Goal: Information Seeking & Learning: Check status

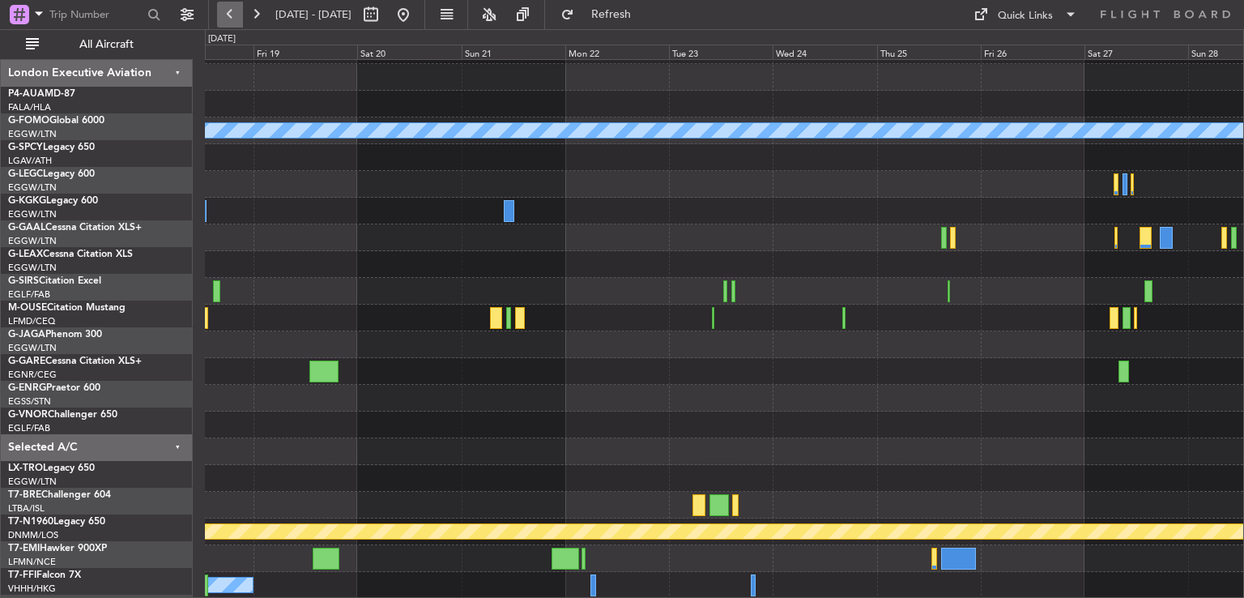
scroll to position [49, 0]
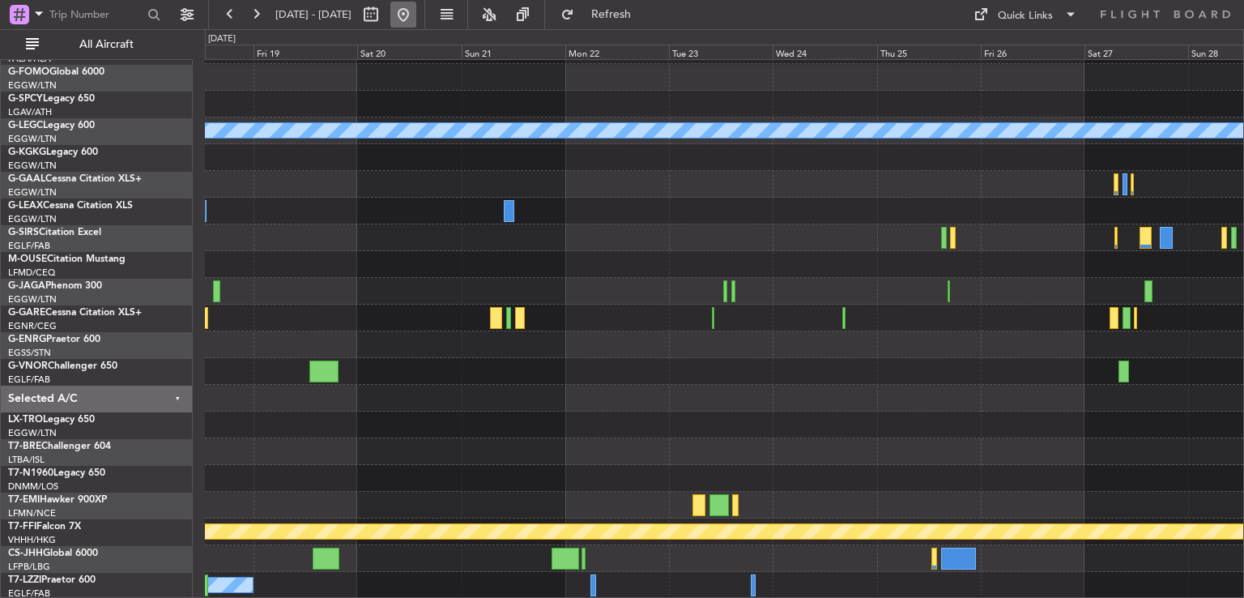
click at [416, 17] on button at bounding box center [403, 15] width 26 height 26
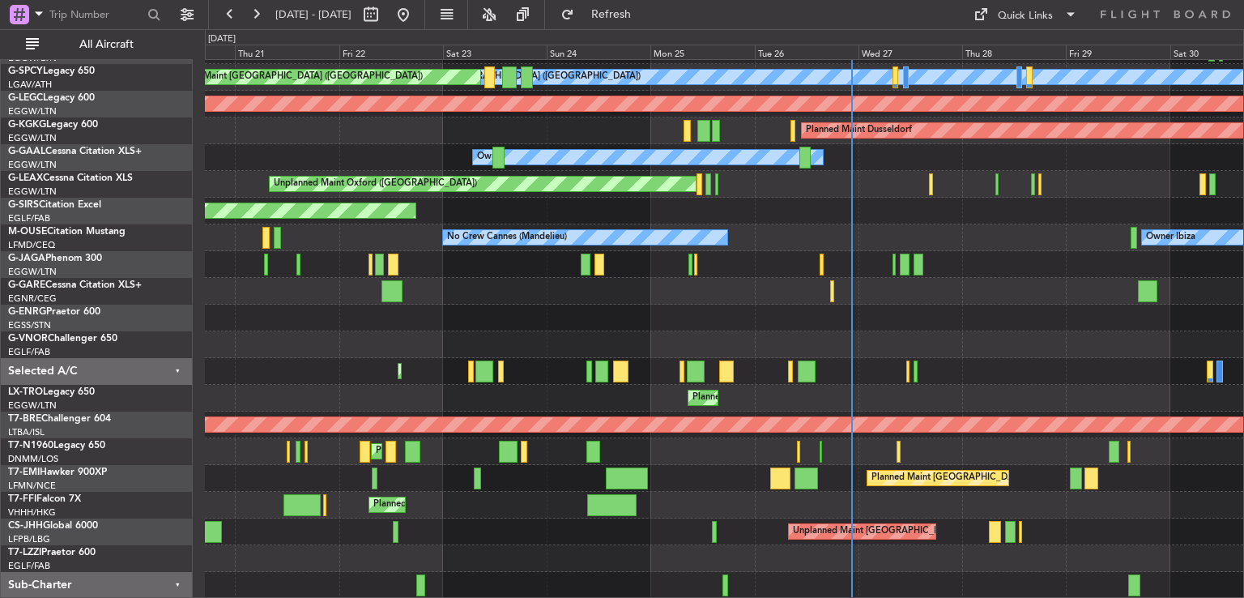
scroll to position [103, 0]
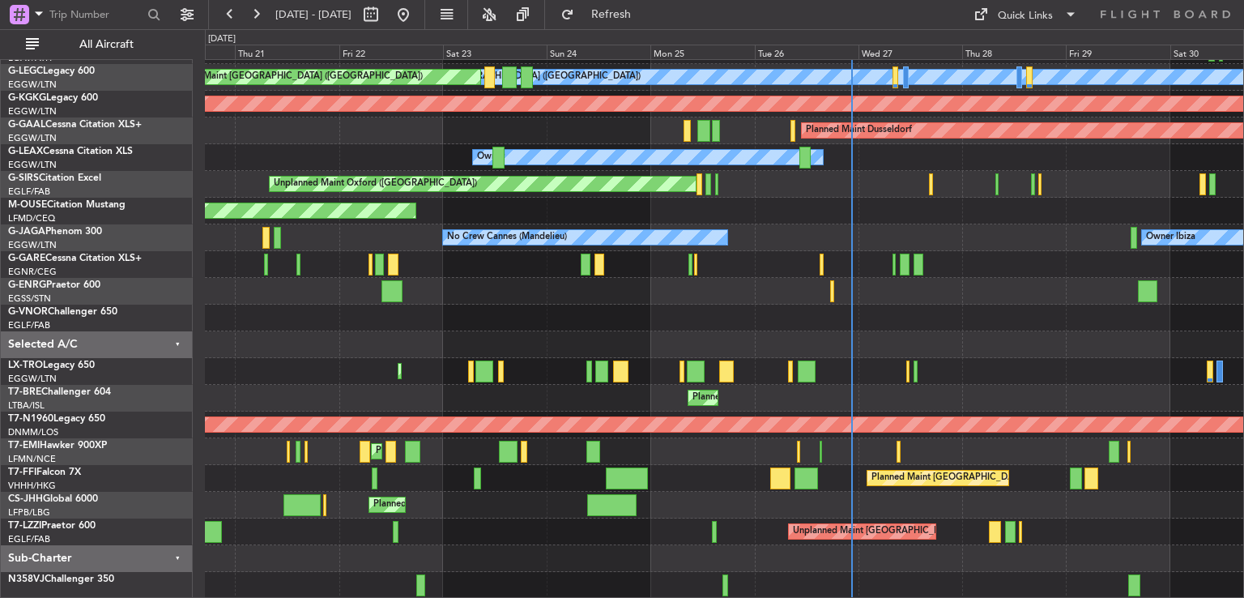
click at [714, 488] on div "A/C Unavailable [GEOGRAPHIC_DATA] ([GEOGRAPHIC_DATA]) Planned Maint [GEOGRAPHIC…" at bounding box center [724, 278] width 1039 height 642
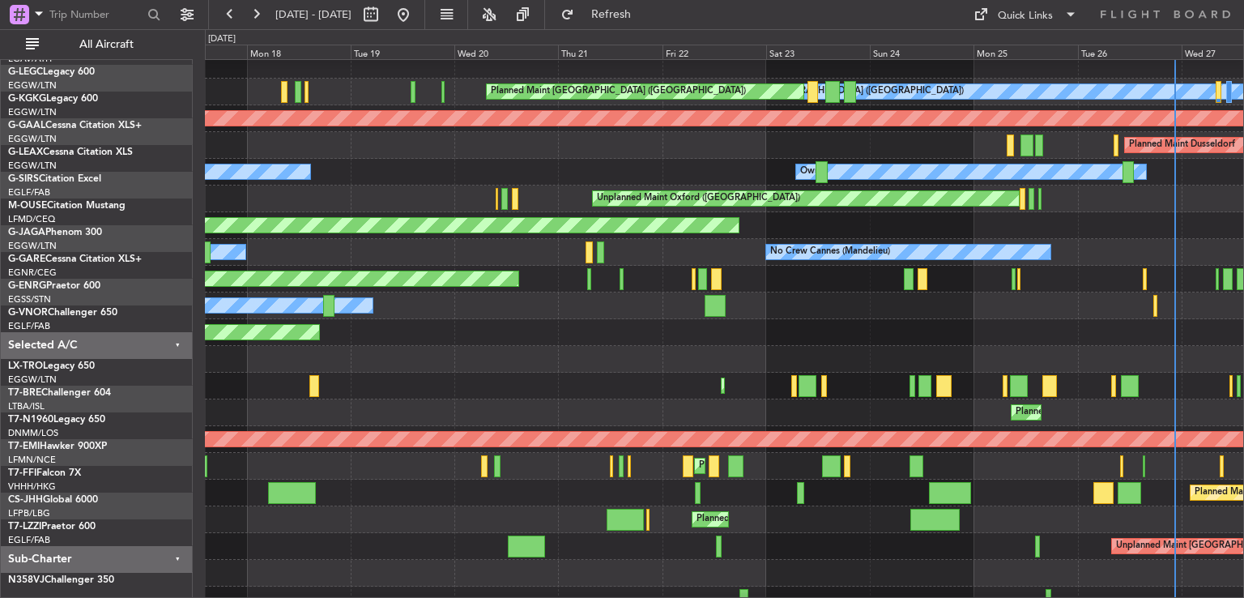
click at [726, 480] on div "Planned Maint [GEOGRAPHIC_DATA] ([GEOGRAPHIC_DATA] Intl)" at bounding box center [724, 493] width 1039 height 27
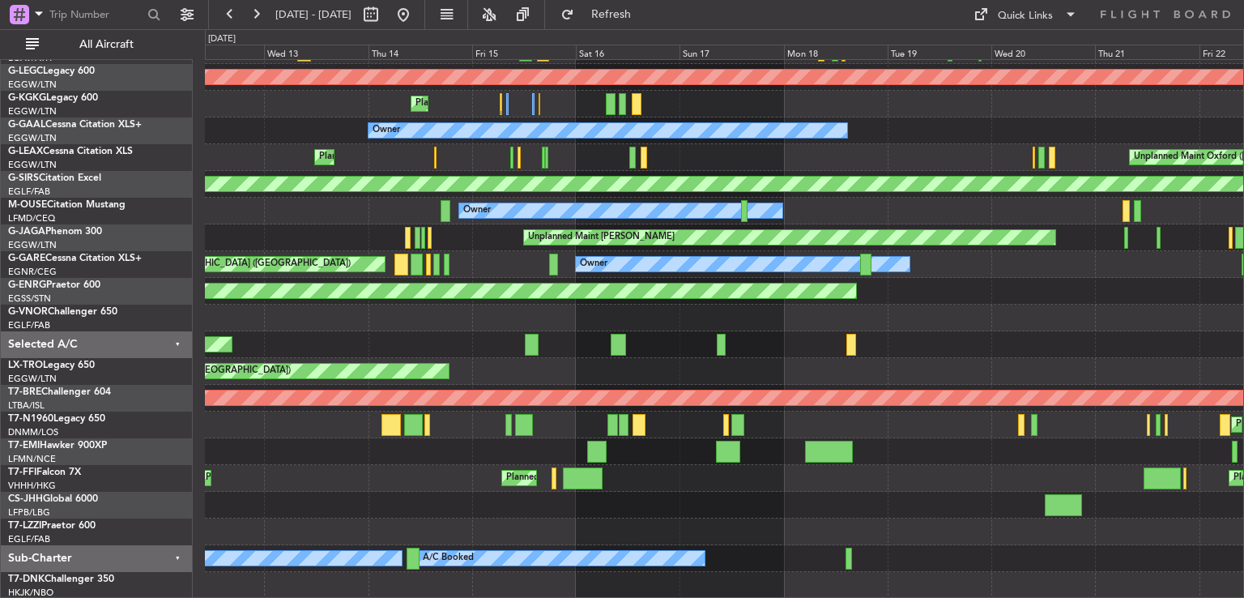
scroll to position [130, 0]
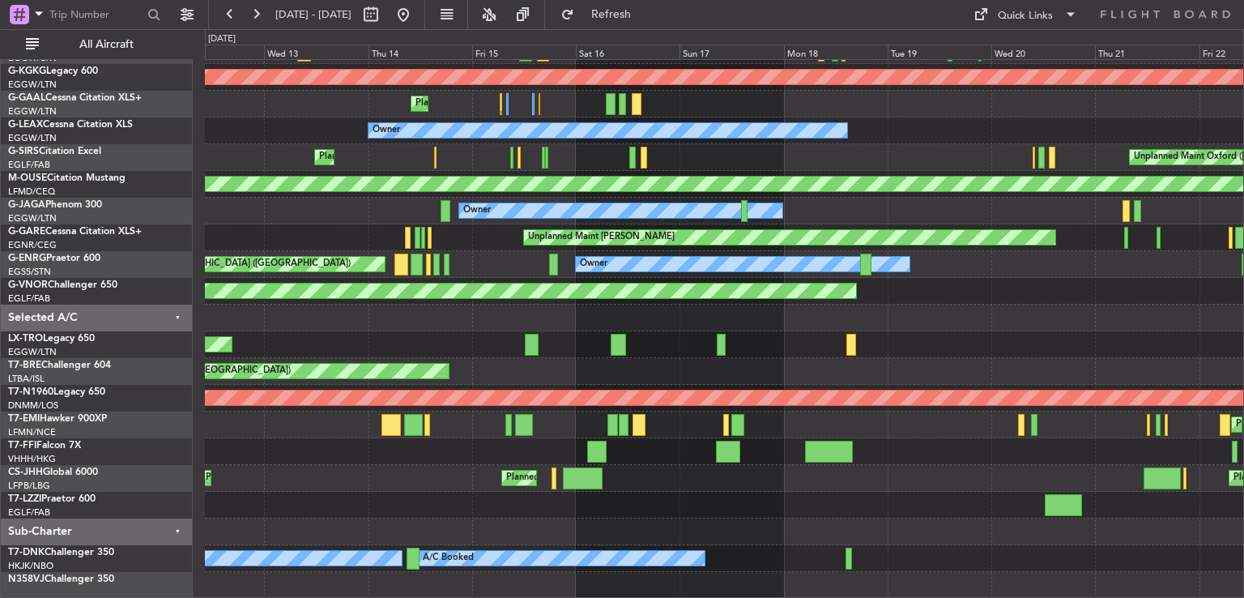
click at [651, 448] on div "A/C Unavailable [GEOGRAPHIC_DATA] ([GEOGRAPHIC_DATA]) Planned Maint [GEOGRAPHIC…" at bounding box center [724, 264] width 1039 height 668
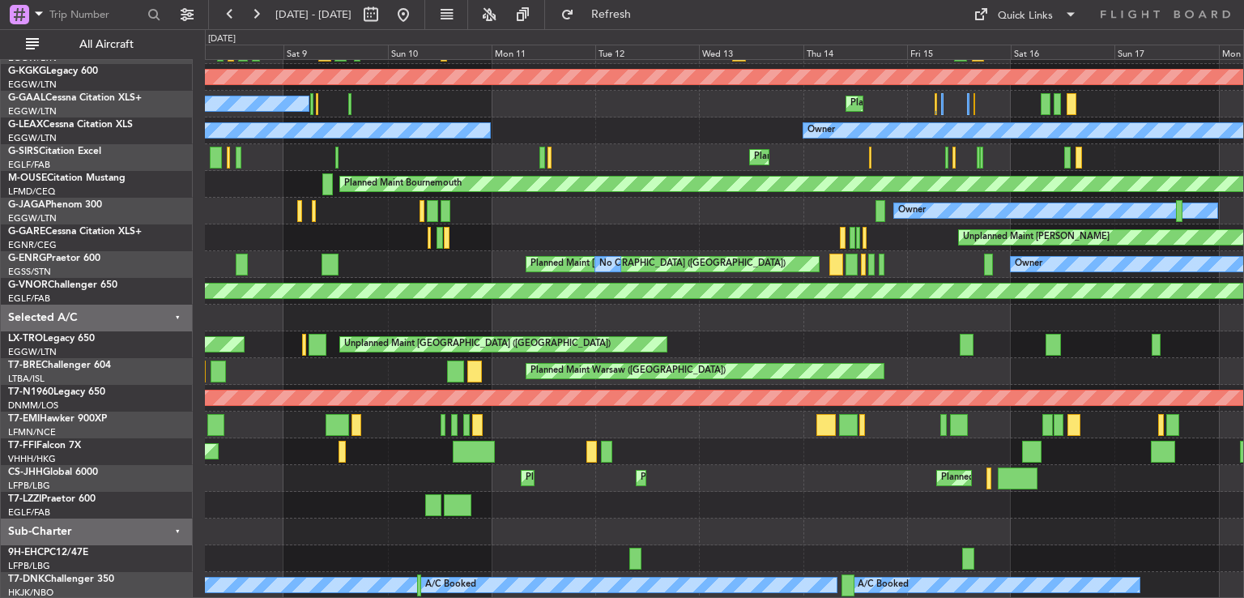
click at [846, 424] on div "No Crew Planned Maint [GEOGRAPHIC_DATA] ([GEOGRAPHIC_DATA]) Planned Maint [GEOG…" at bounding box center [724, 264] width 1039 height 668
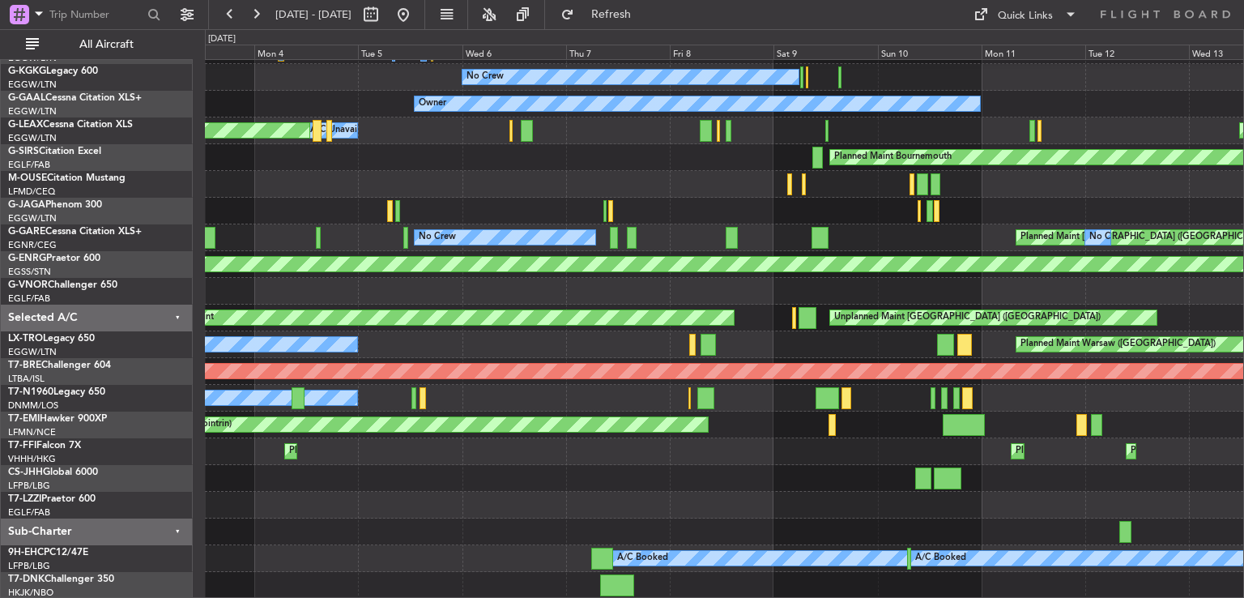
scroll to position [156, 0]
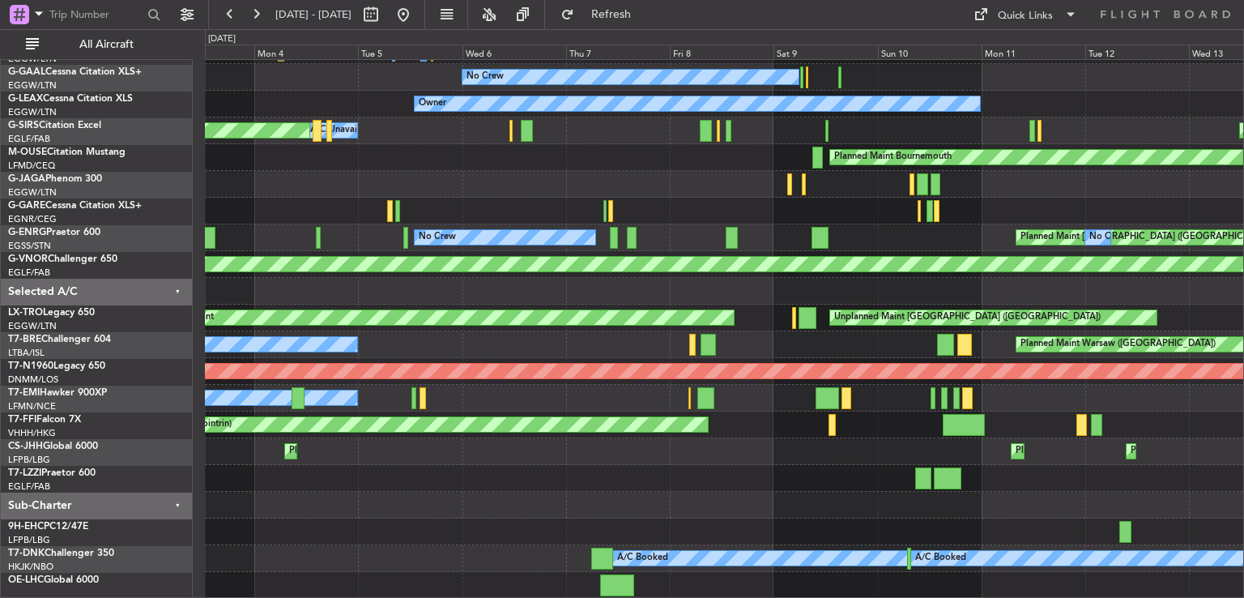
click at [820, 419] on div "Planned Maint Geneva (Cointrin)" at bounding box center [724, 425] width 1039 height 27
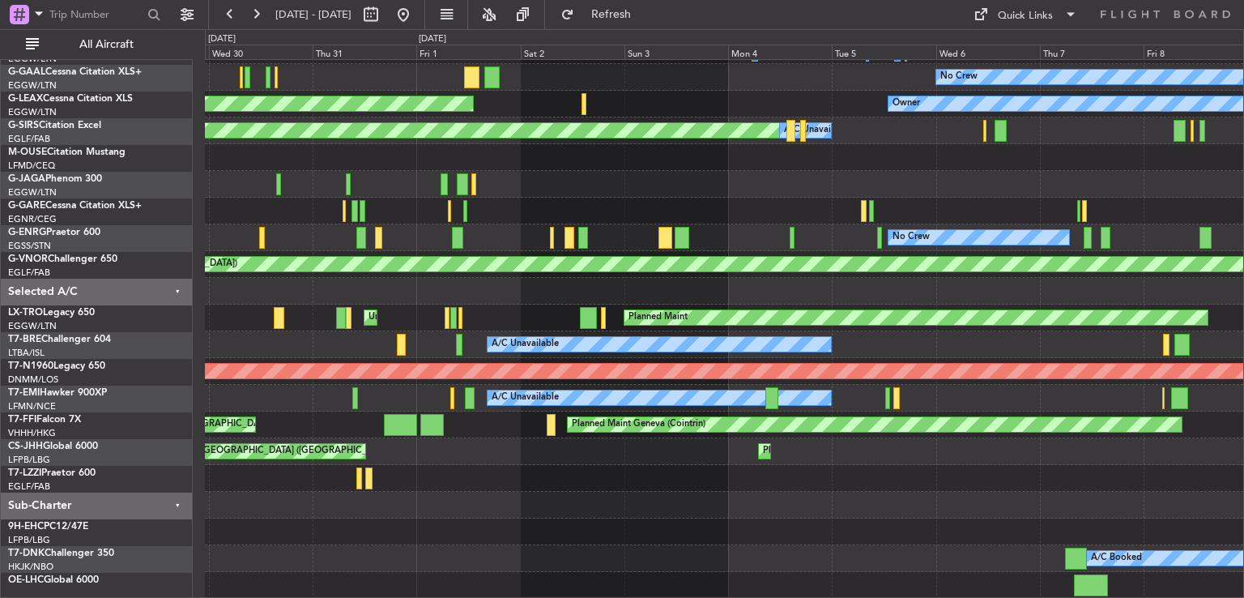
click at [791, 479] on div "AOG Maint [GEOGRAPHIC_DATA] (Ataturk) No Crew Unplanned Maint [GEOGRAPHIC_DATA]…" at bounding box center [724, 251] width 1039 height 695
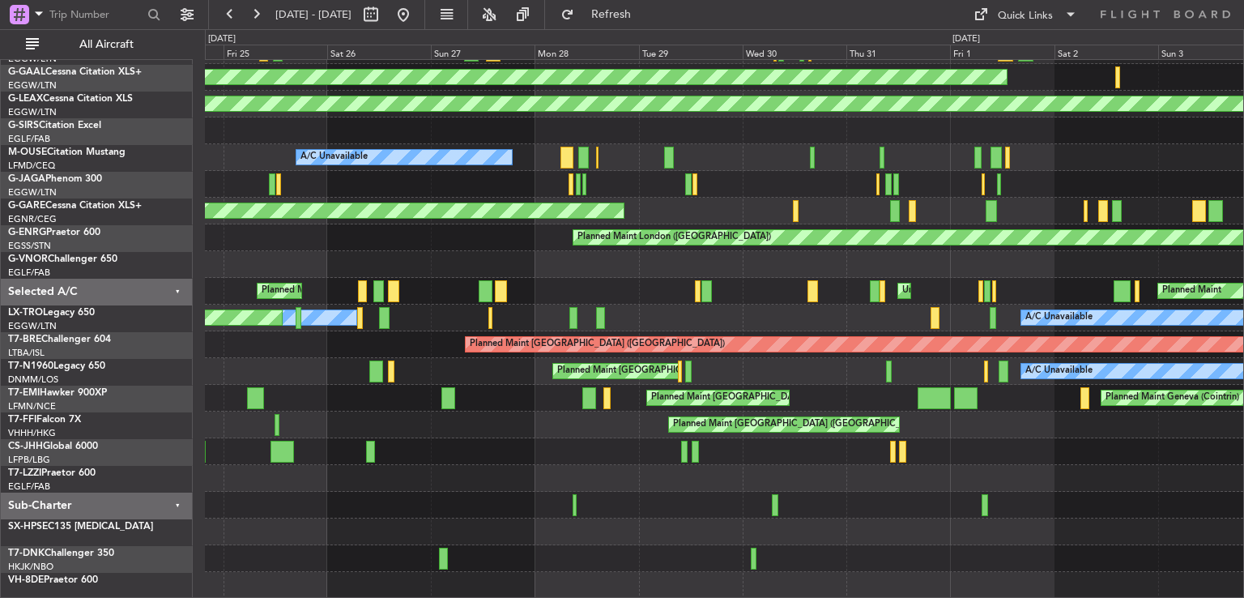
click at [855, 372] on div "Unplanned Maint [GEOGRAPHIC_DATA] ([GEOGRAPHIC_DATA]) A/C Unavailable No Crew A…" at bounding box center [724, 238] width 1039 height 722
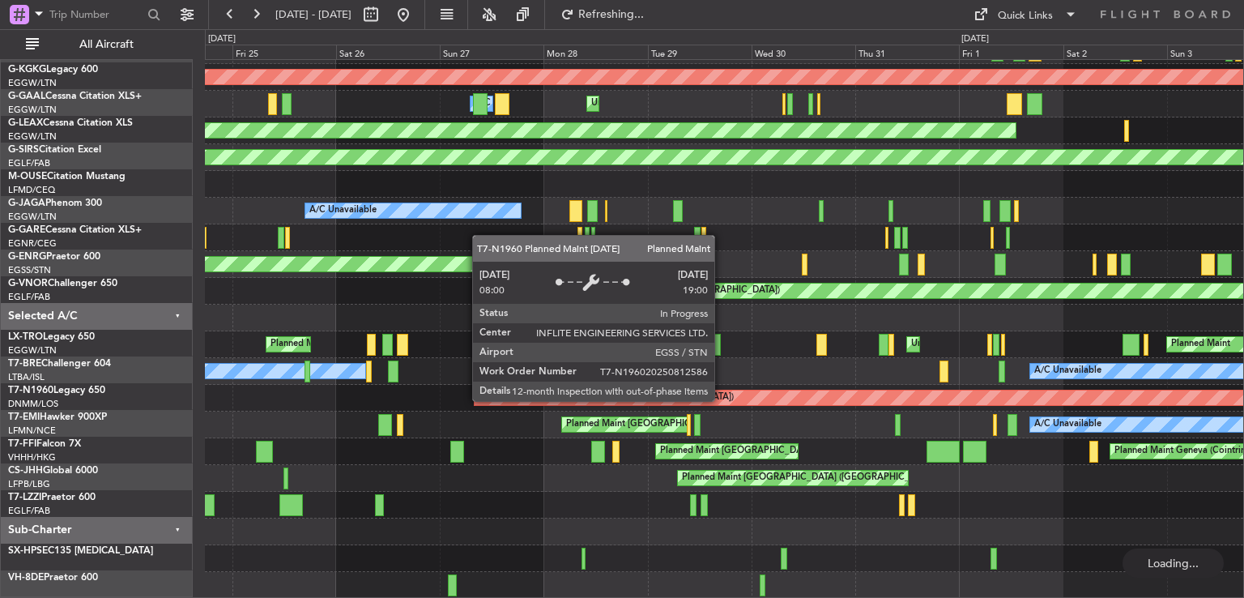
scroll to position [130, 0]
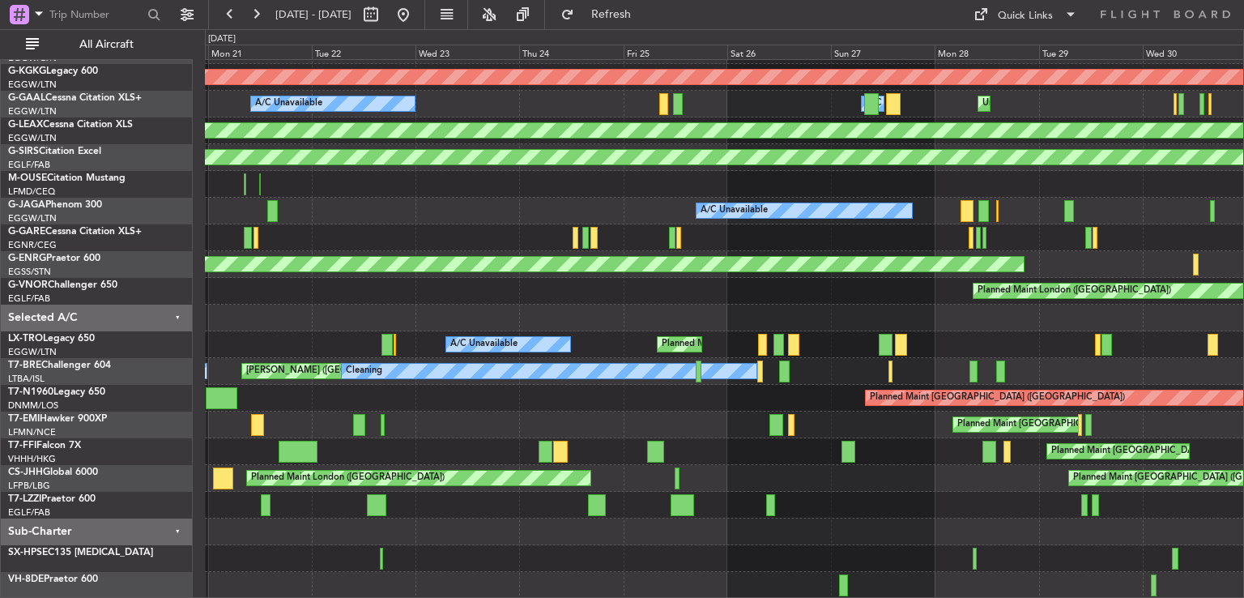
click at [742, 409] on div "A/C Unavailable [GEOGRAPHIC_DATA] ([GEOGRAPHIC_DATA]) A/C Unavailable [GEOGRAPH…" at bounding box center [724, 264] width 1039 height 668
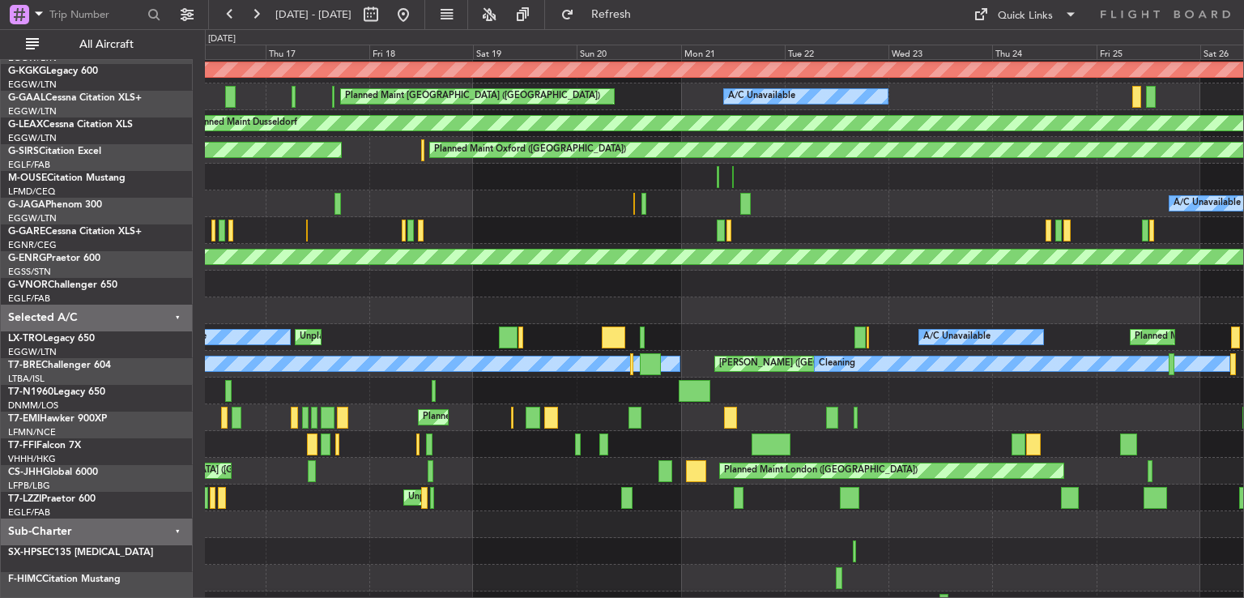
scroll to position [138, 0]
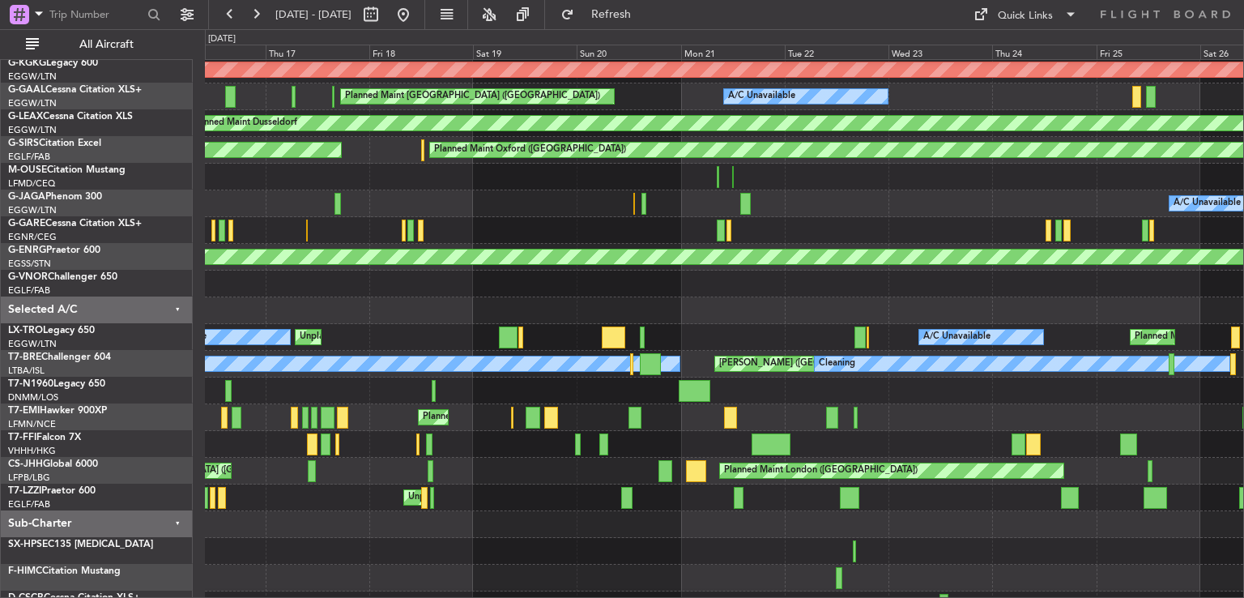
click at [793, 404] on div "Planned Maint [PERSON_NAME] Planned Maint [GEOGRAPHIC_DATA]" at bounding box center [724, 417] width 1039 height 27
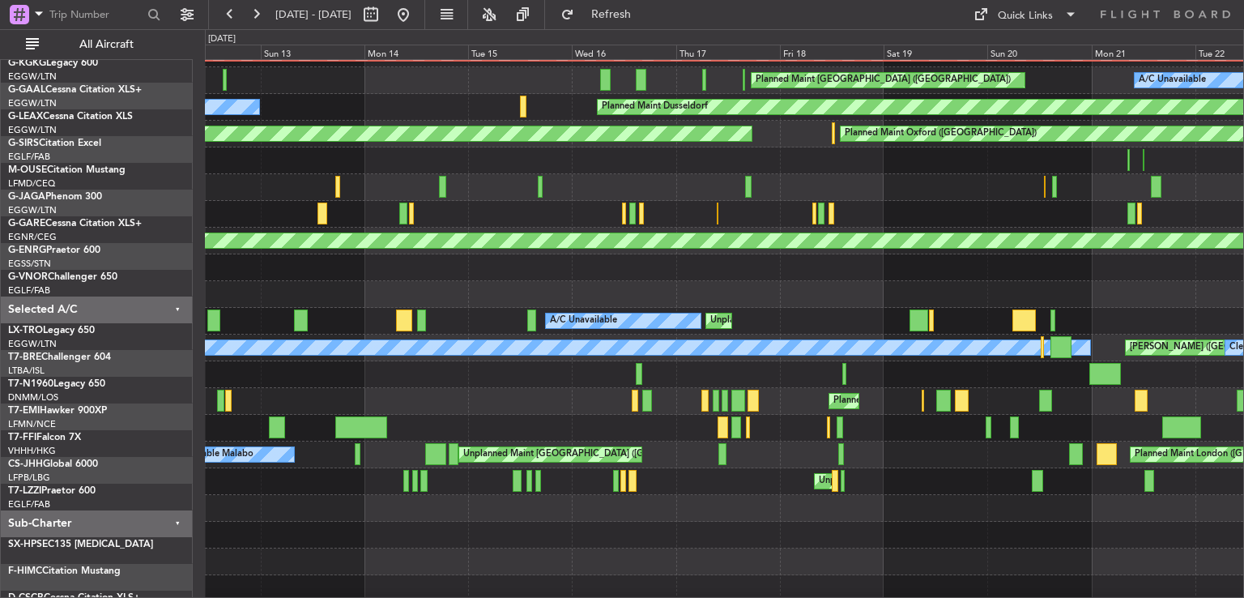
scroll to position [156, 0]
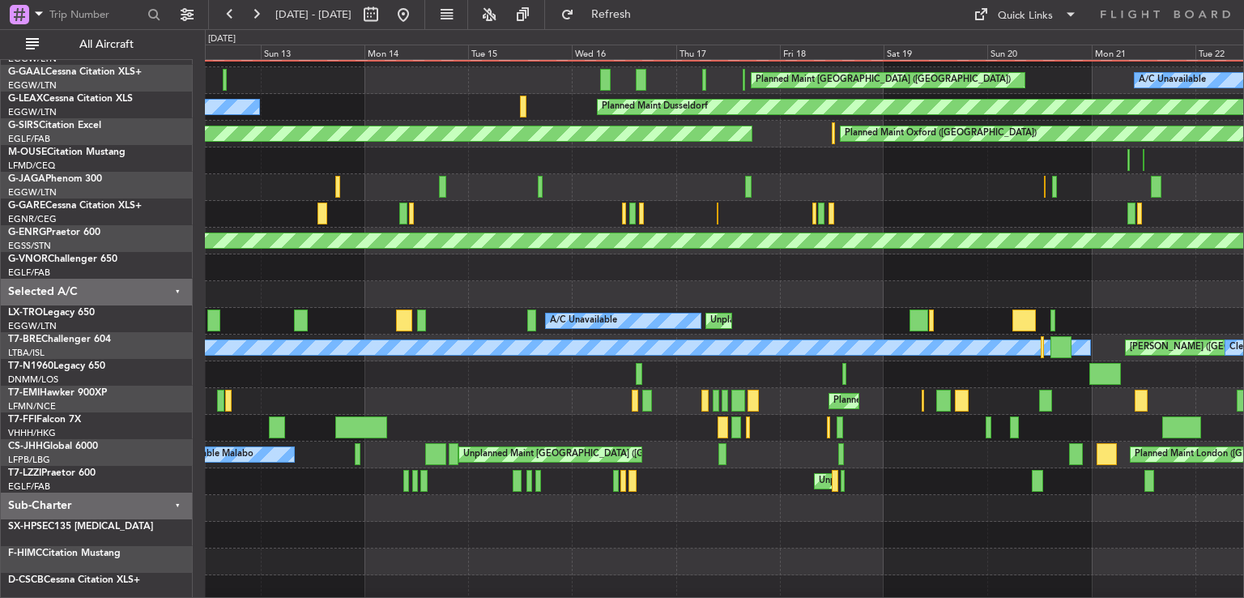
click at [795, 456] on div "A/C Unavailable [GEOGRAPHIC_DATA] ([GEOGRAPHIC_DATA]) Unplanned Maint [GEOGRAPH…" at bounding box center [724, 254] width 1039 height 695
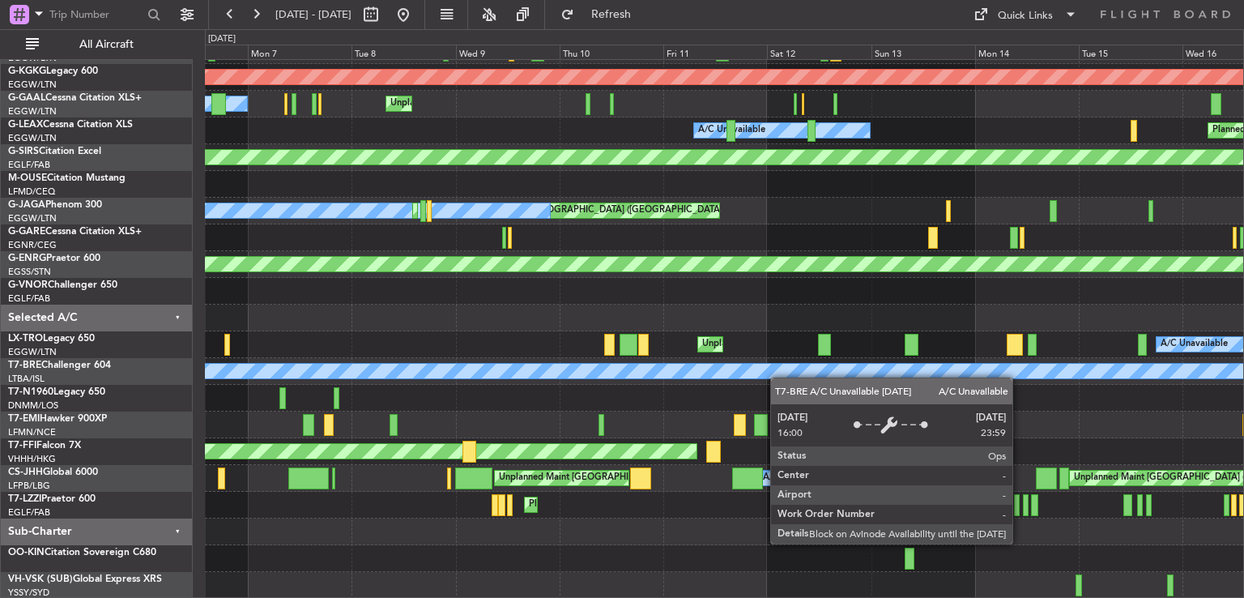
scroll to position [130, 0]
click at [836, 360] on div "A/C Unavailable [GEOGRAPHIC_DATA] ([GEOGRAPHIC_DATA]) A/C Unavailable [GEOGRAPH…" at bounding box center [724, 264] width 1039 height 668
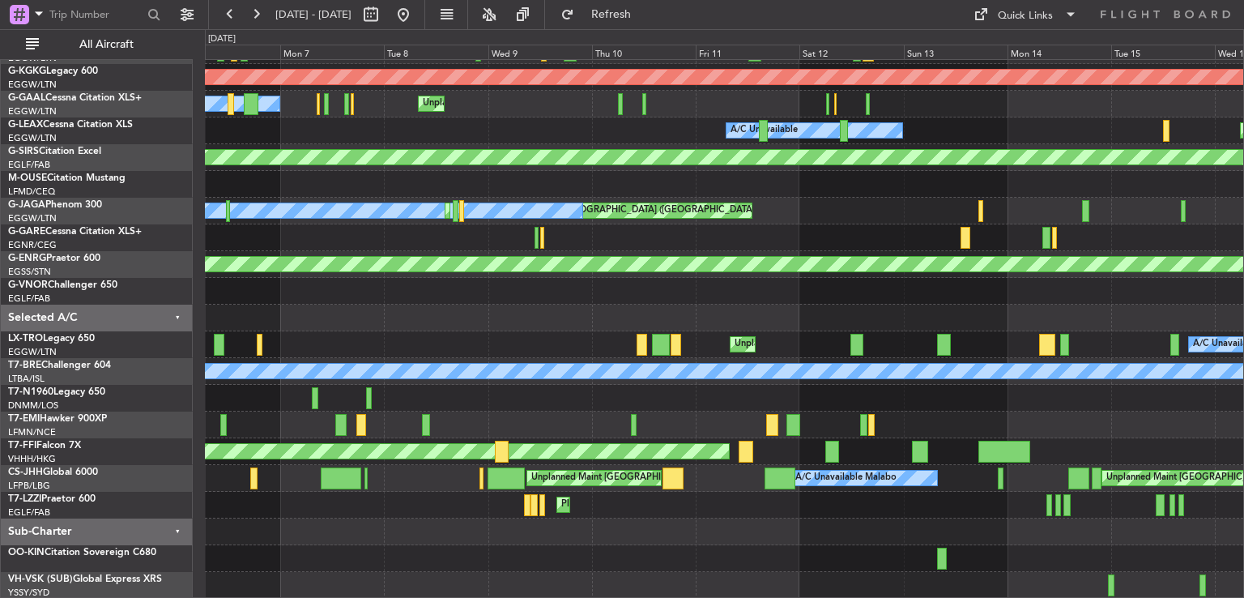
click at [705, 405] on div "A/C Unavailable [GEOGRAPHIC_DATA] ([GEOGRAPHIC_DATA]) A/C Unavailable [GEOGRAPH…" at bounding box center [724, 264] width 1039 height 668
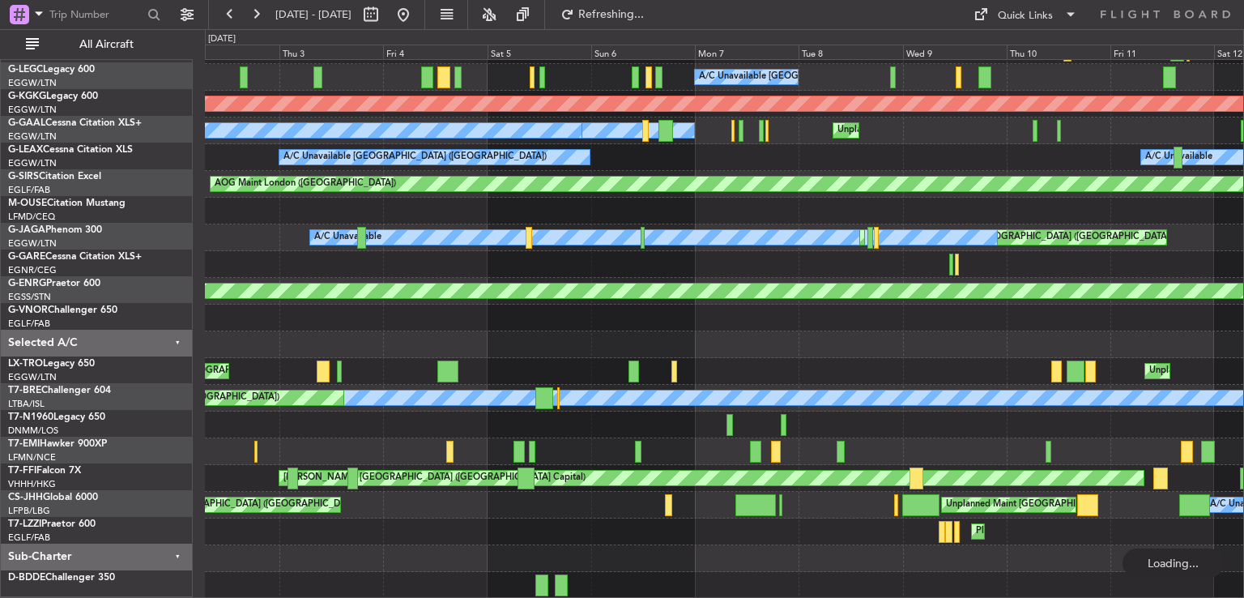
scroll to position [103, 0]
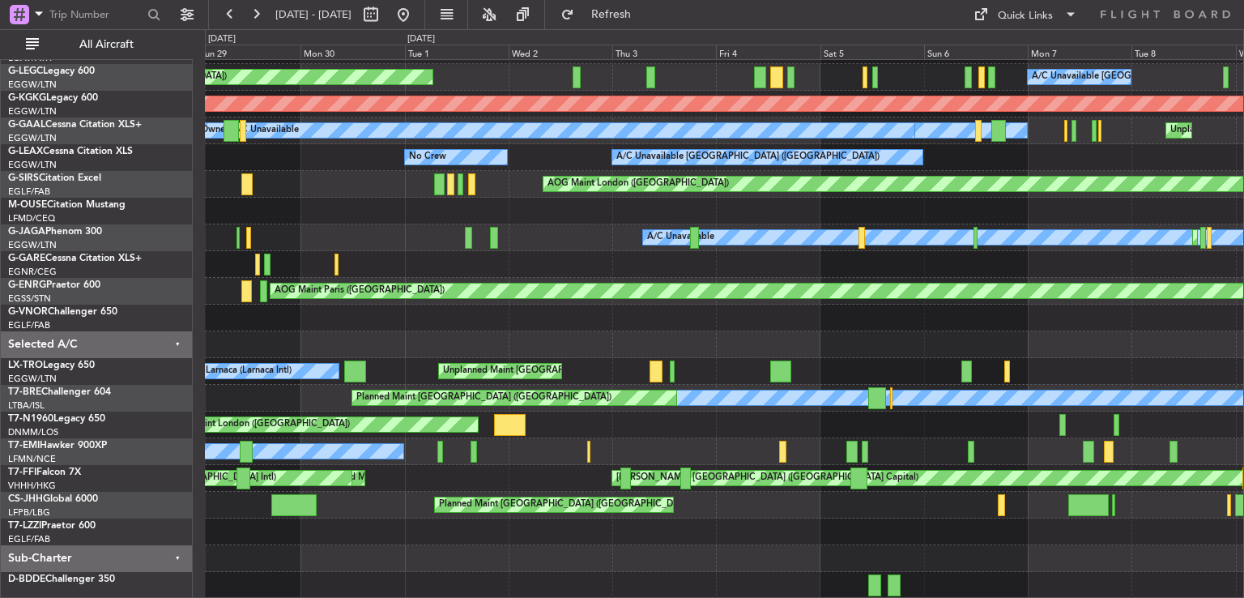
click at [700, 408] on div "Planned Maint Athens ([PERSON_NAME] Intl) A/C Unavailable [GEOGRAPHIC_DATA] ([G…" at bounding box center [724, 278] width 1039 height 642
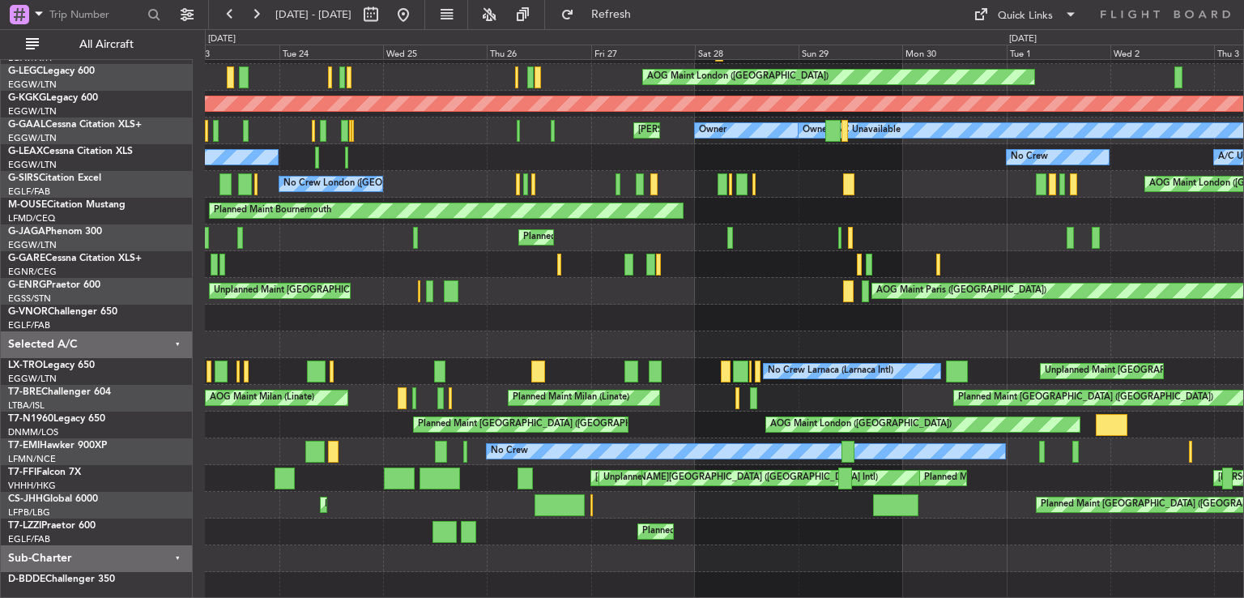
click at [1086, 370] on div "Planned Maint Athens ([PERSON_NAME] Intl) AOG Maint [GEOGRAPHIC_DATA] ([GEOGRAP…" at bounding box center [724, 278] width 1039 height 642
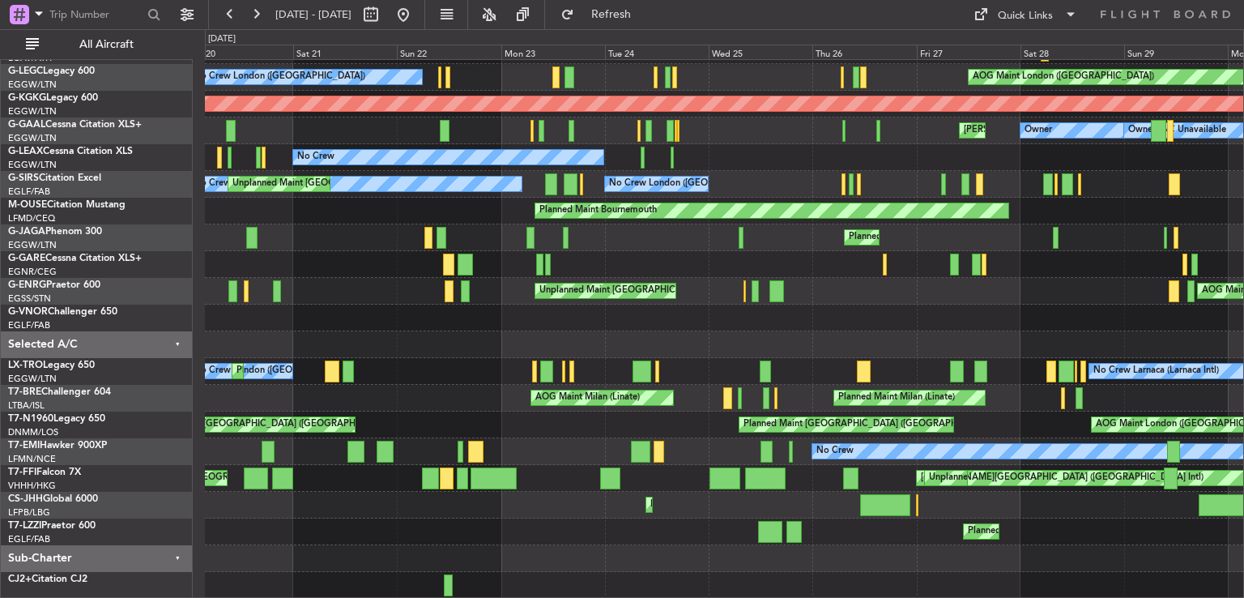
click at [593, 430] on div "Planned Maint Athens ([PERSON_NAME] Intl) AOG Maint [GEOGRAPHIC_DATA] ([GEOGRAP…" at bounding box center [724, 278] width 1039 height 642
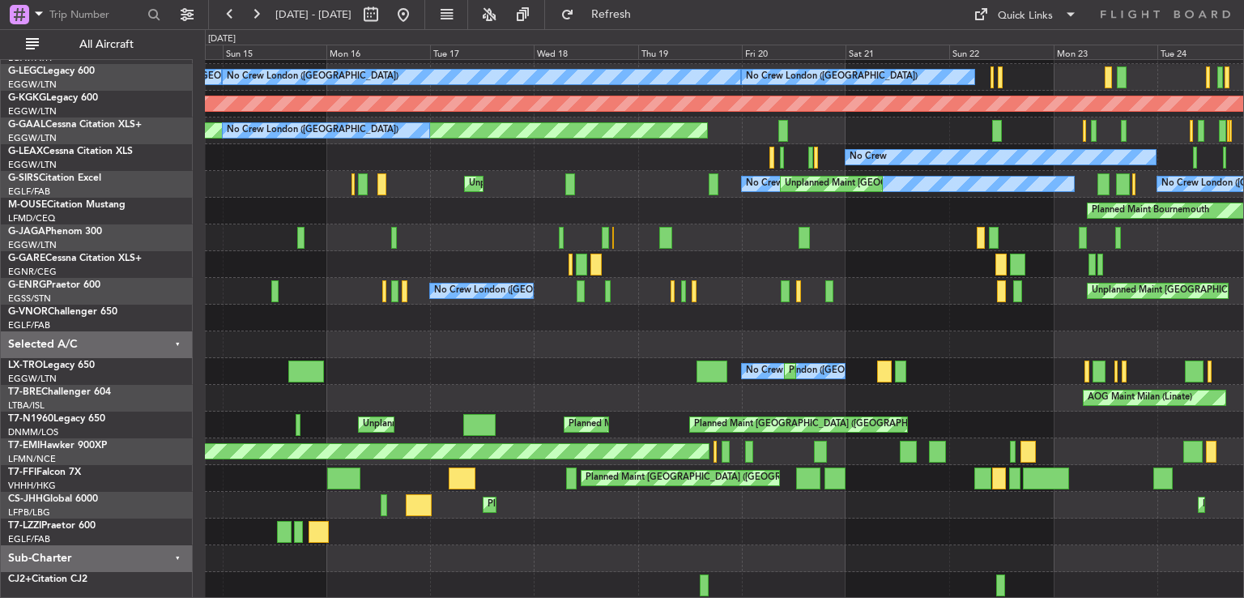
click at [881, 455] on div "No Crew London ([GEOGRAPHIC_DATA]) No Crew [GEOGRAPHIC_DATA] ([GEOGRAPHIC_DATA]…" at bounding box center [724, 278] width 1039 height 642
click at [416, 16] on button at bounding box center [403, 15] width 26 height 26
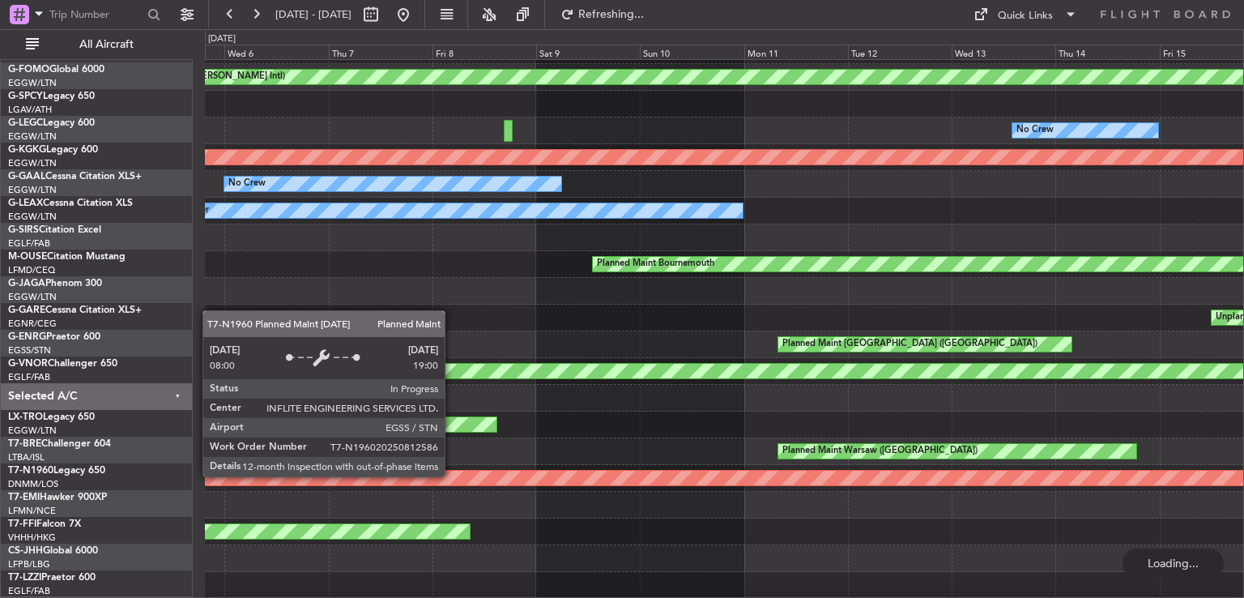
scroll to position [49, 0]
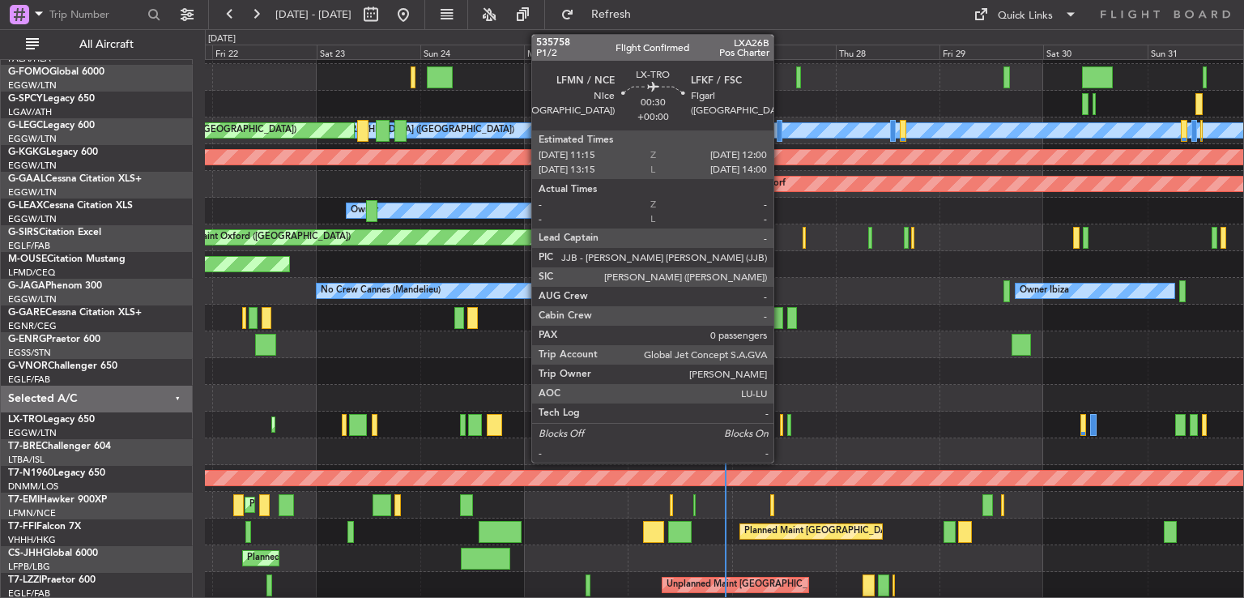
click at [781, 420] on div at bounding box center [782, 425] width 4 height 22
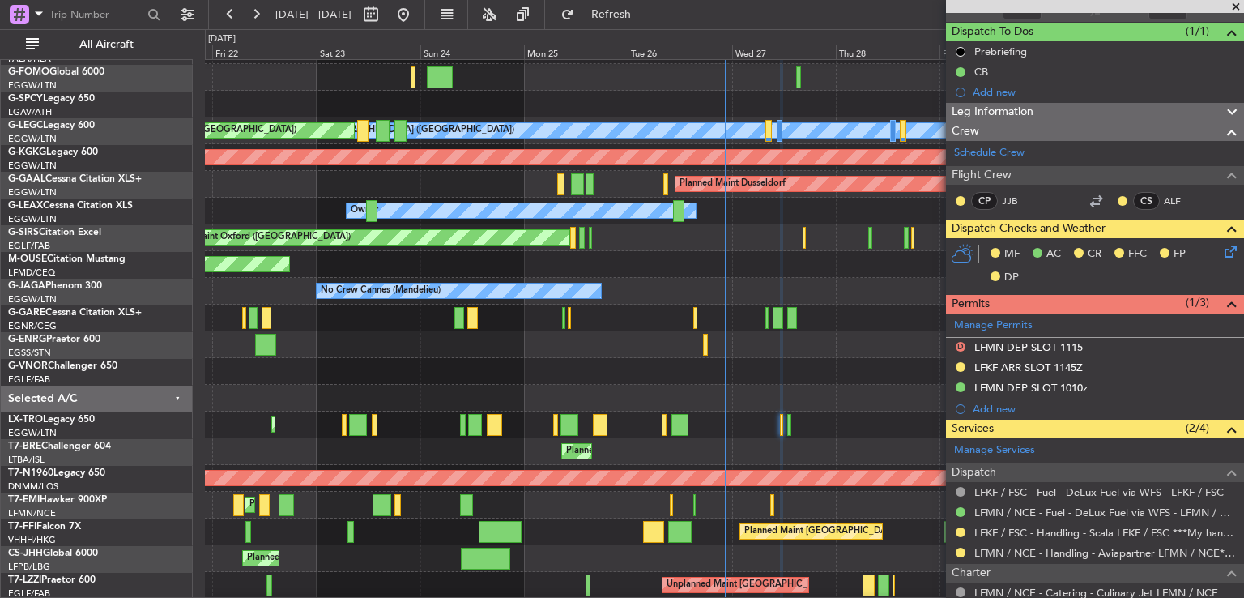
scroll to position [152, 0]
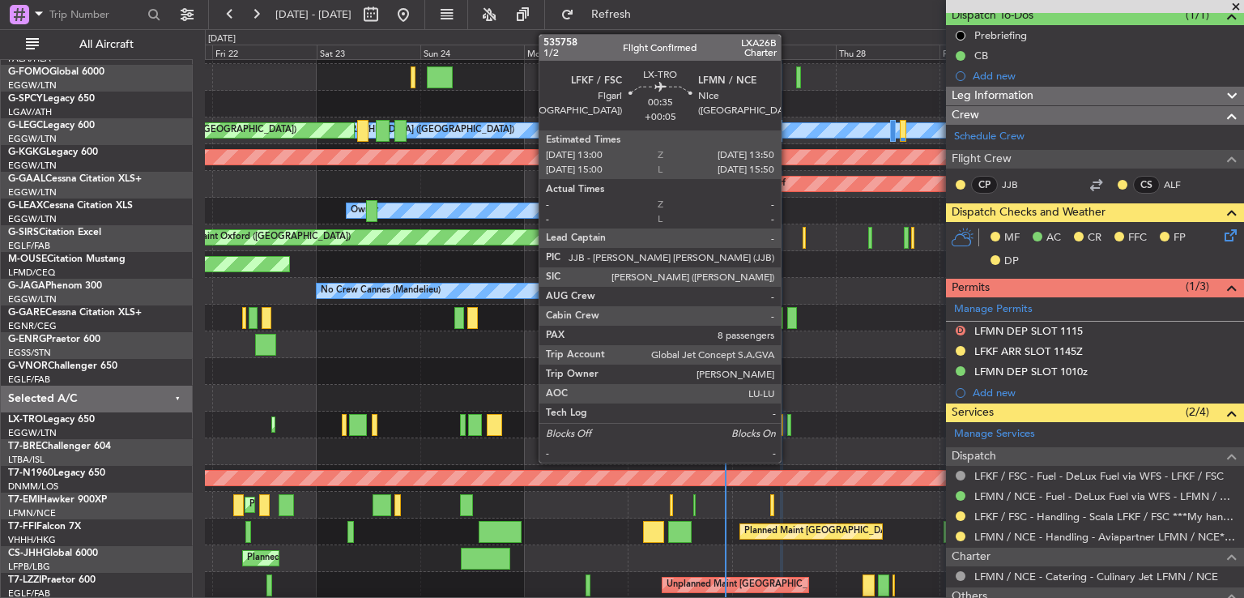
click at [788, 426] on div at bounding box center [789, 425] width 4 height 22
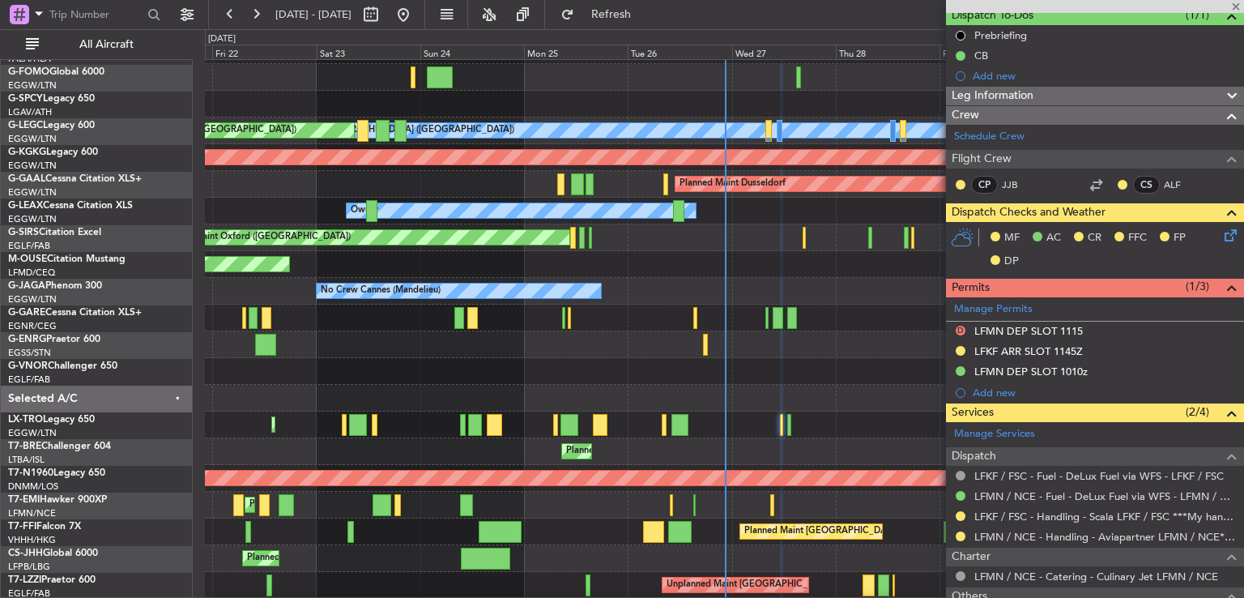
type input "+00:05"
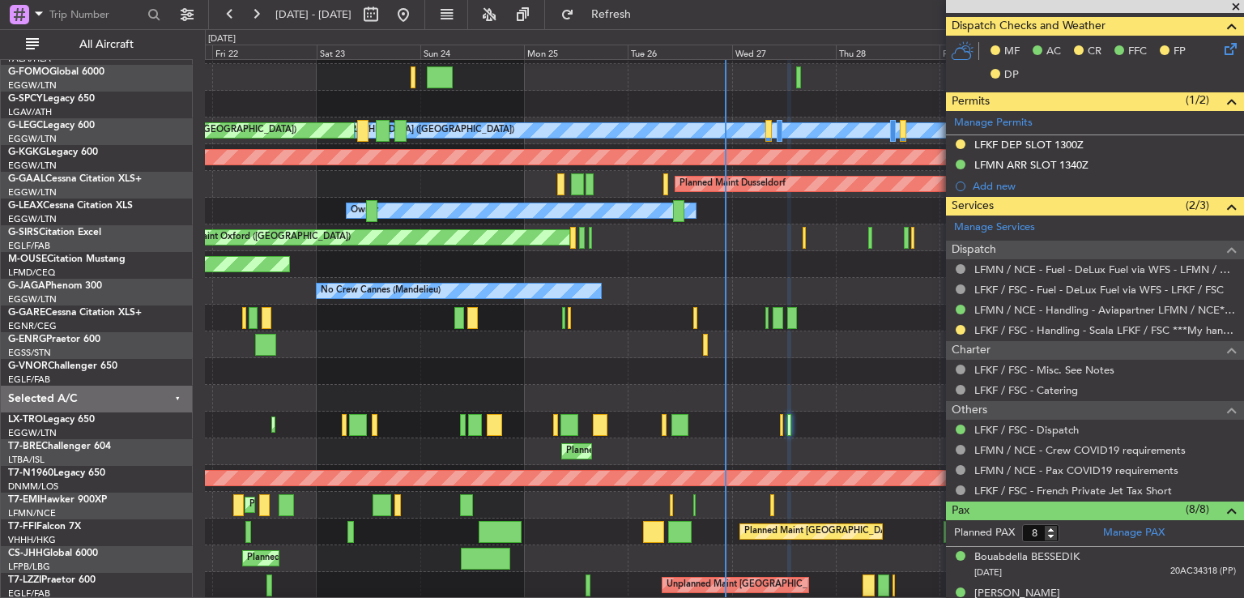
scroll to position [0, 0]
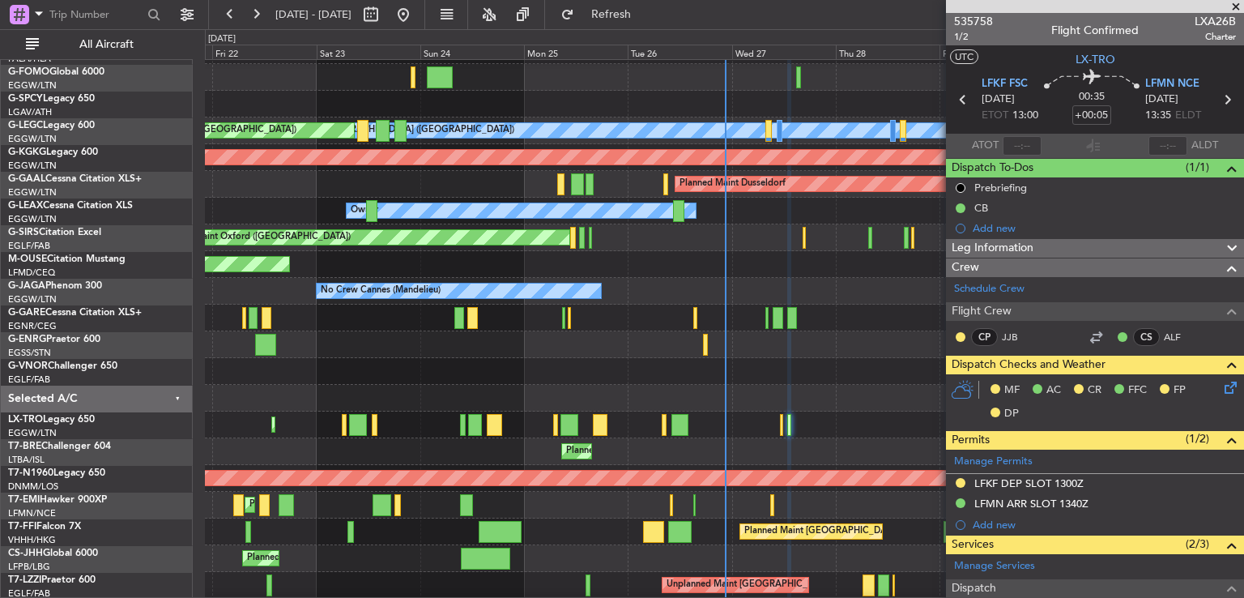
click at [1239, 4] on span at bounding box center [1236, 7] width 16 height 15
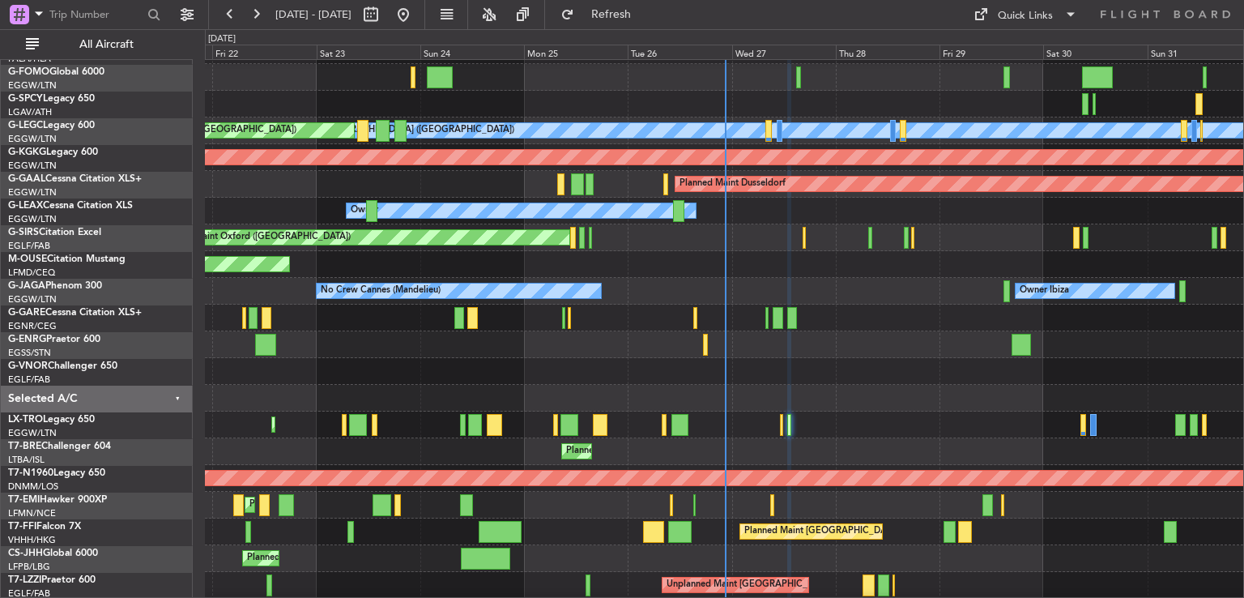
type input "0"
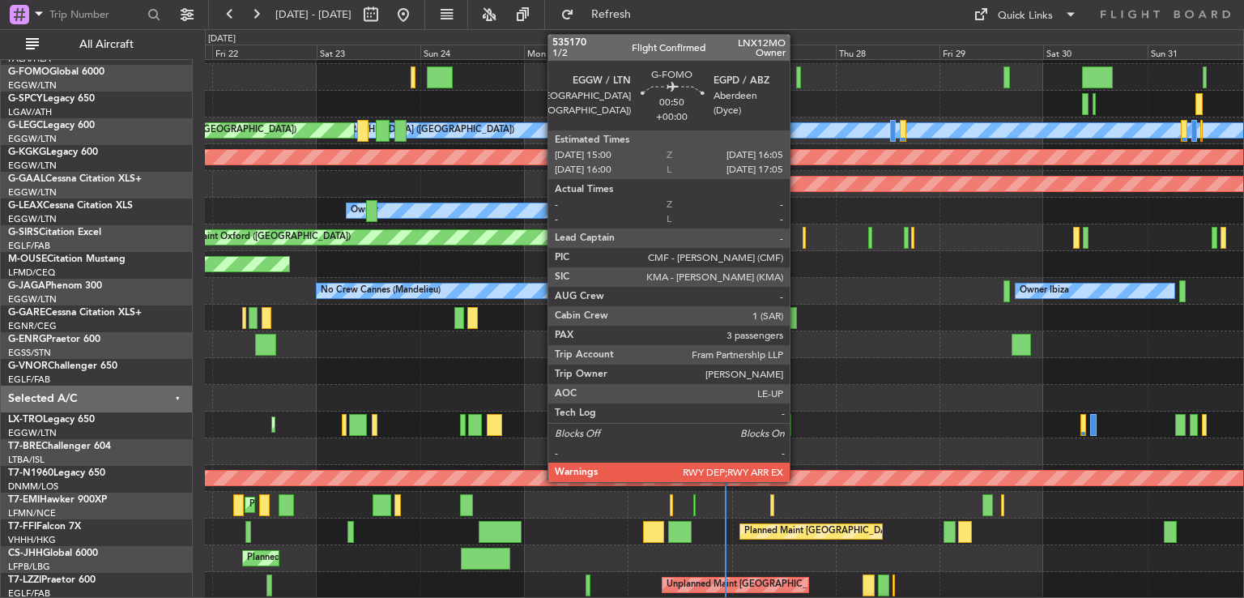
click at [797, 75] on div at bounding box center [798, 77] width 5 height 22
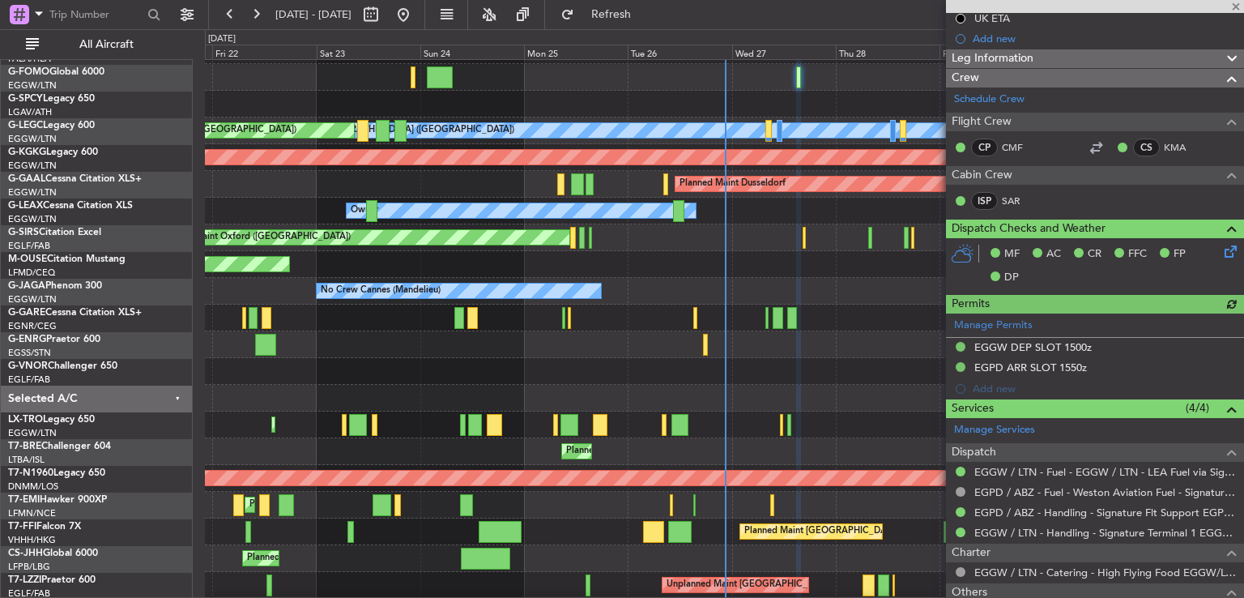
scroll to position [184, 0]
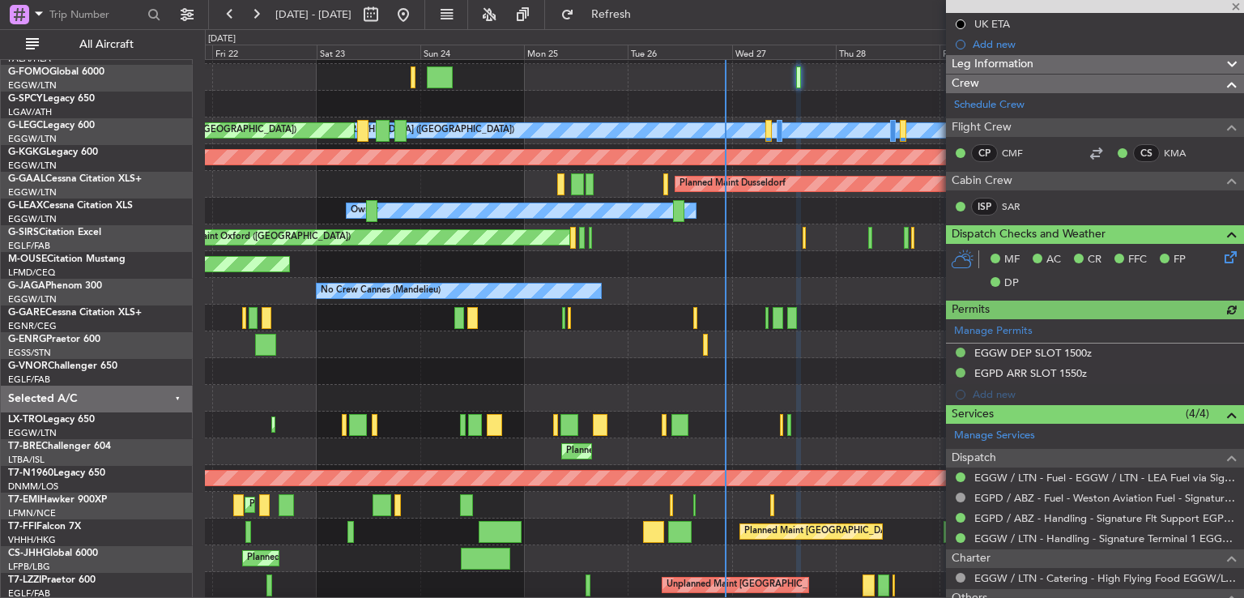
click at [1060, 64] on div "Leg Information" at bounding box center [1095, 64] width 298 height 19
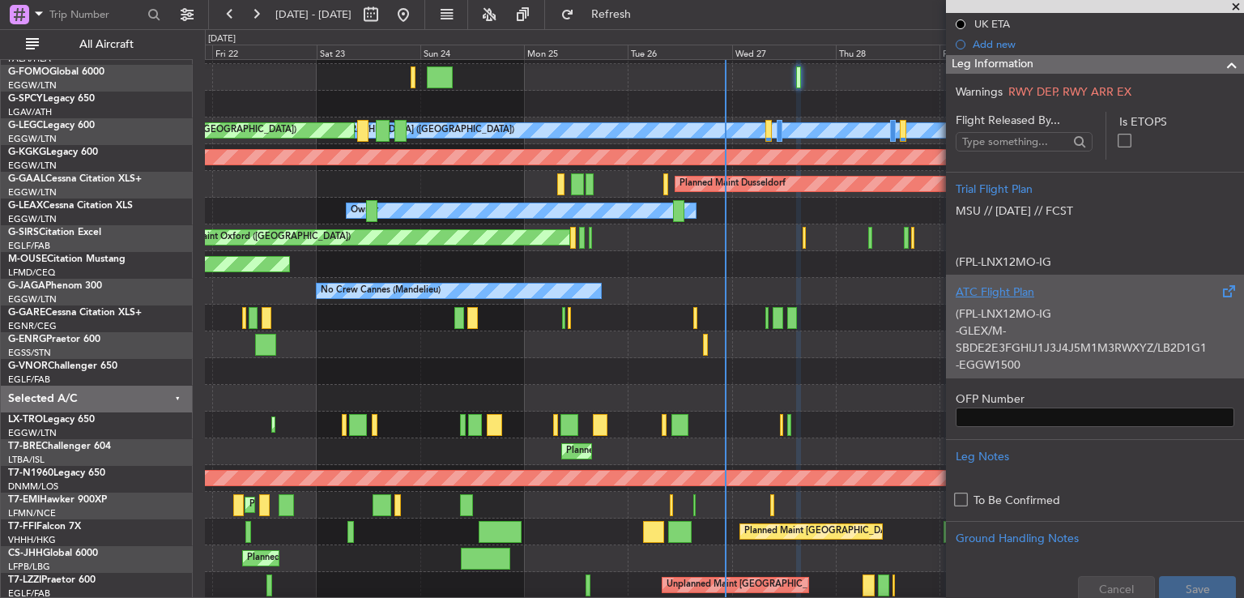
click at [1118, 314] on div "(FPL-LNX12MO-IG -GLEX/M-SBDE2E3FGHIJ1J3J4J5M1M3RWXYZ/LB2D1G1 -EGGW1500 -N0500F3…" at bounding box center [1095, 335] width 279 height 69
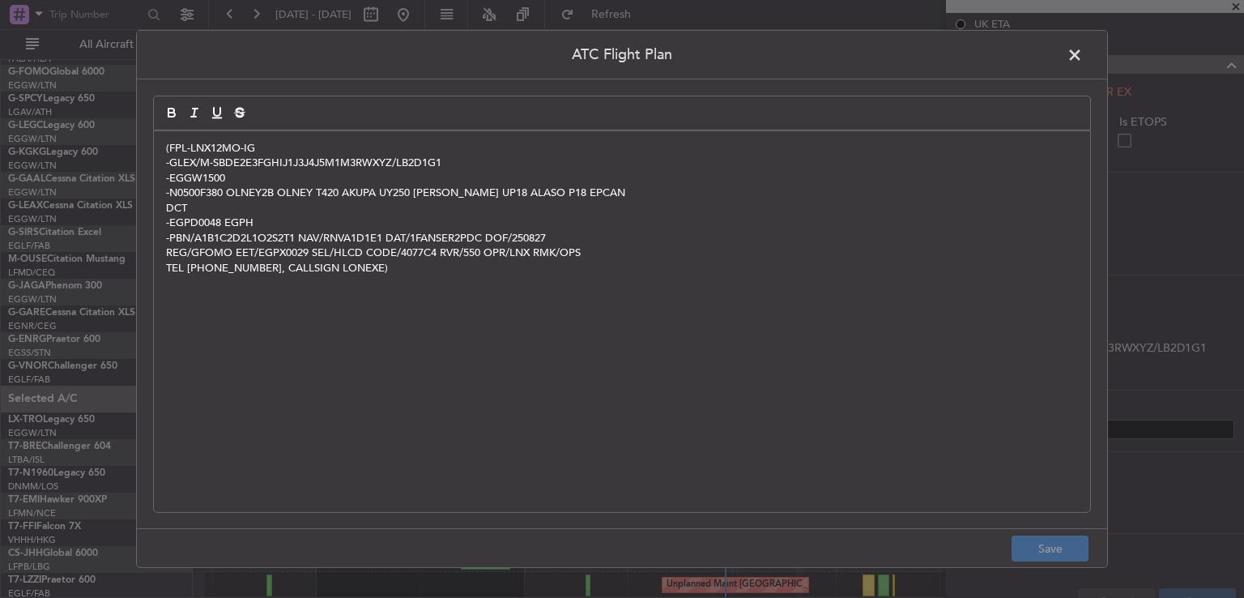
click at [1083, 53] on span at bounding box center [1083, 59] width 0 height 32
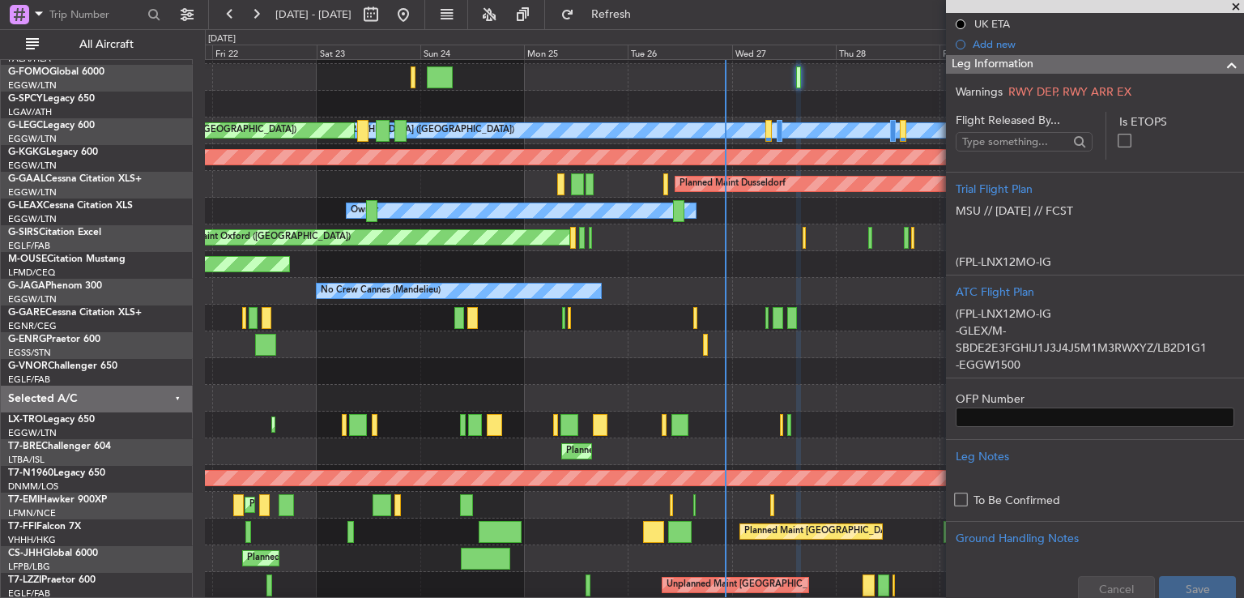
click at [1232, 7] on span at bounding box center [1236, 7] width 16 height 15
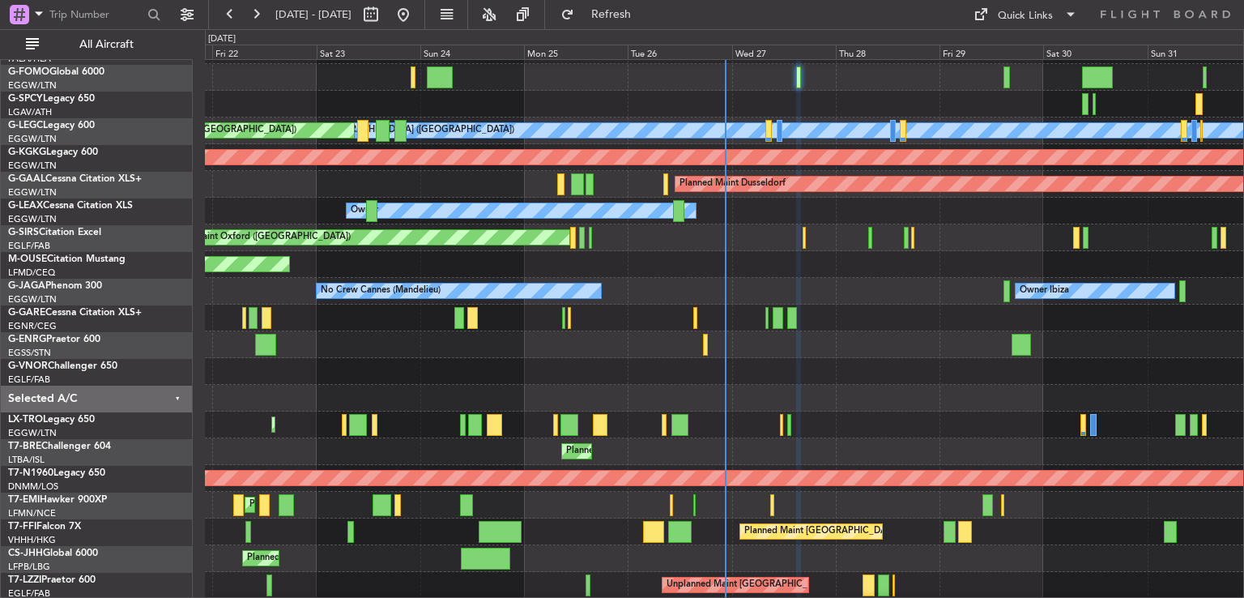
type input "0"
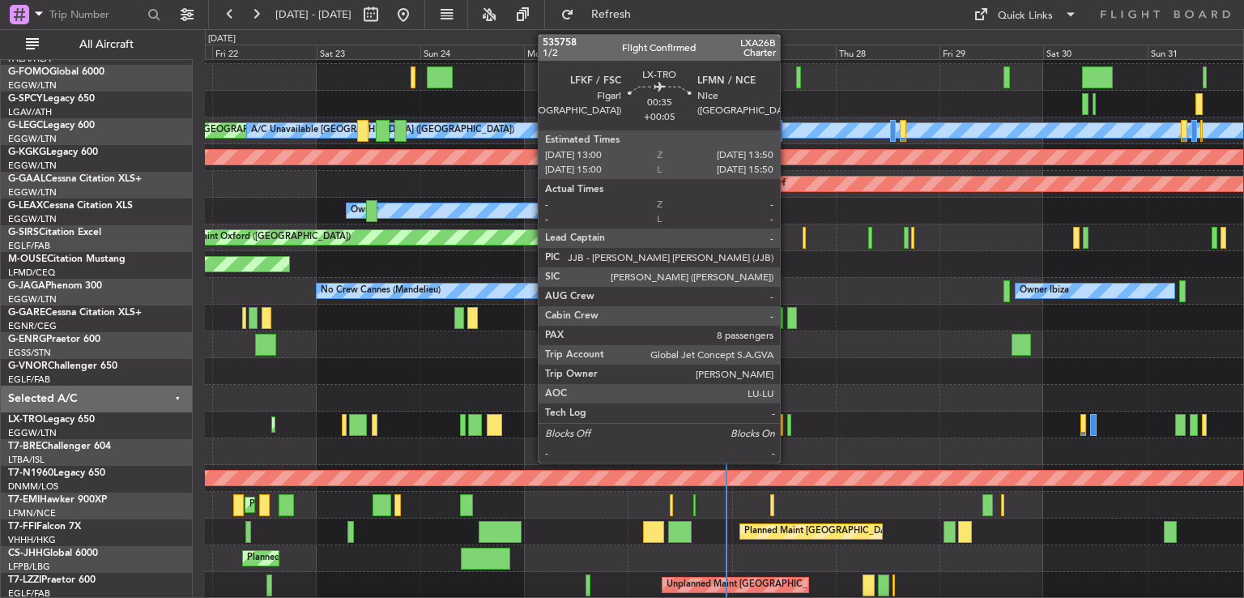
click at [787, 429] on div at bounding box center [789, 425] width 4 height 22
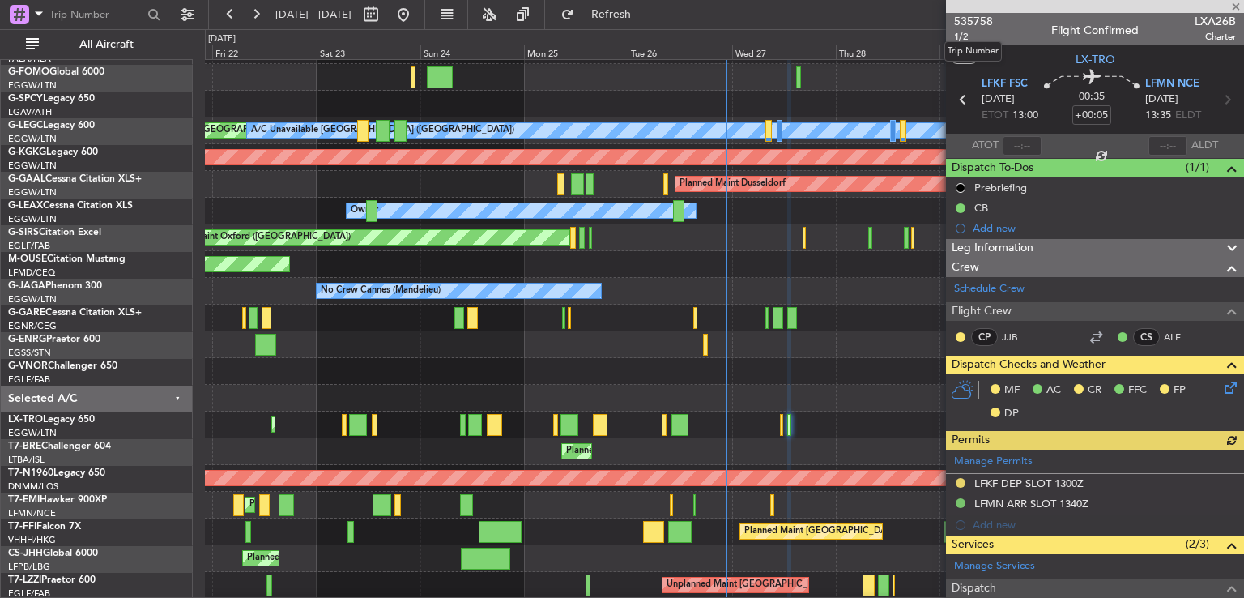
click at [964, 35] on mat-tooltip-component "Trip Number" at bounding box center [973, 51] width 80 height 43
click at [959, 36] on span "1/2" at bounding box center [973, 37] width 39 height 14
click at [965, 20] on span "535758" at bounding box center [973, 21] width 39 height 17
